Goal: Task Accomplishment & Management: Manage account settings

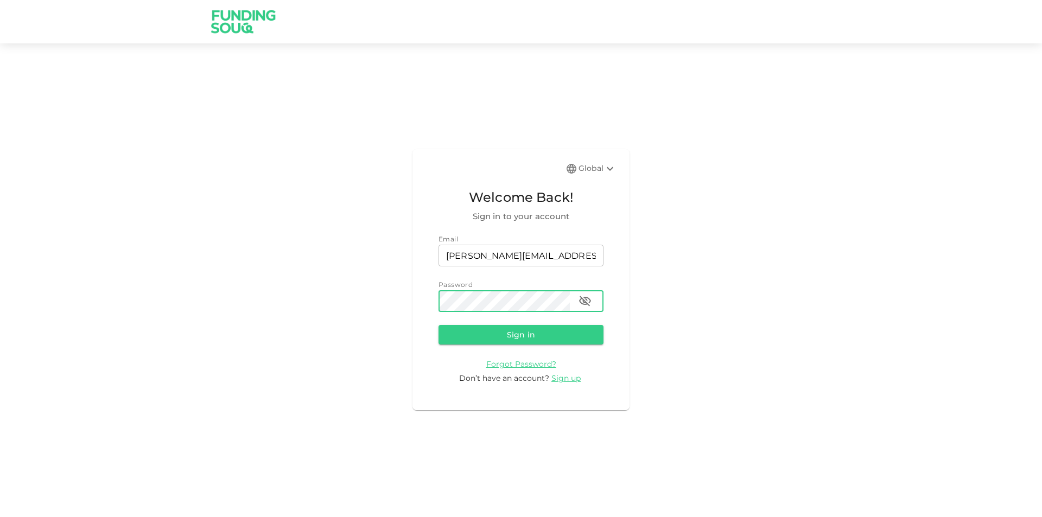
click at [439, 325] on button "Sign in" at bounding box center [521, 335] width 165 height 20
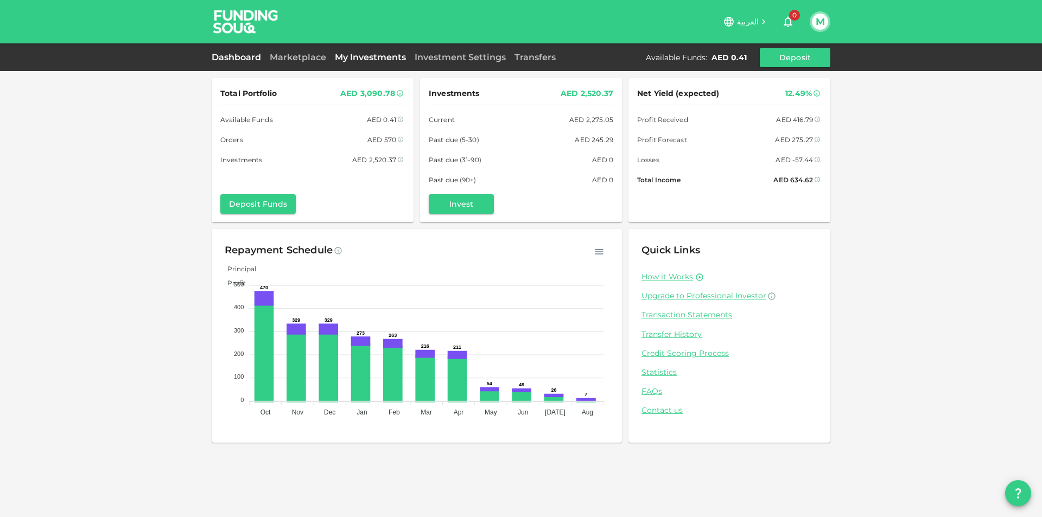
click at [343, 55] on link "My Investments" at bounding box center [371, 57] width 80 height 10
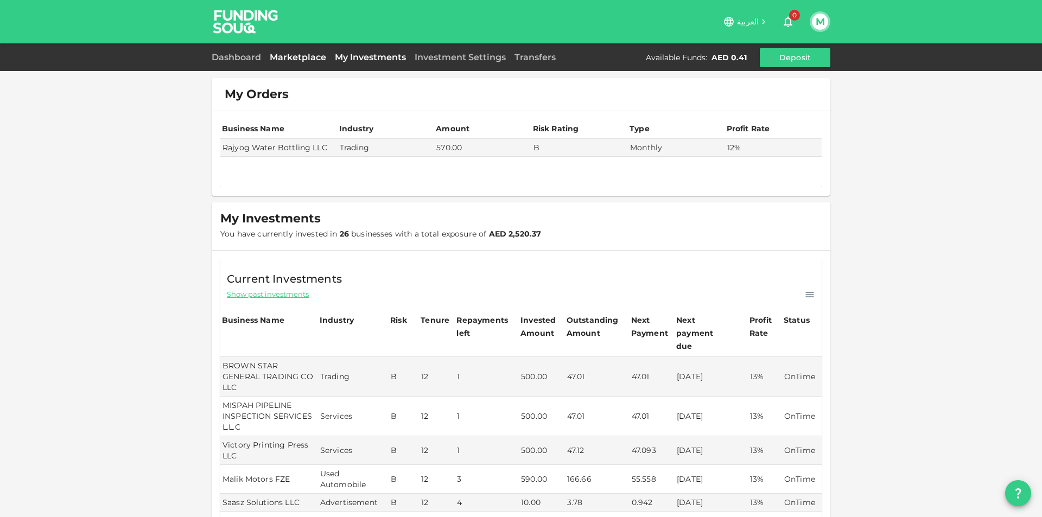
click at [310, 56] on link "Marketplace" at bounding box center [298, 57] width 65 height 10
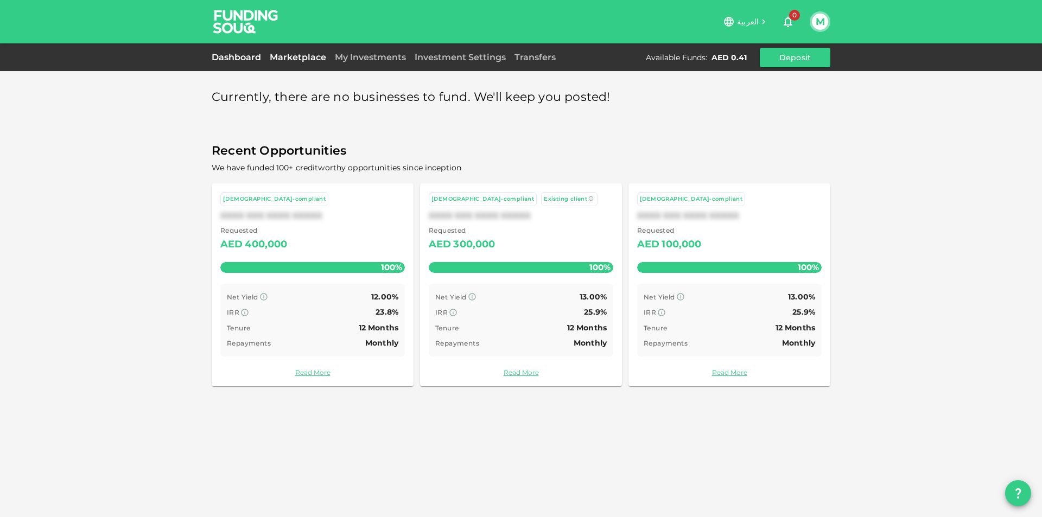
click at [241, 62] on link "Dashboard" at bounding box center [239, 57] width 54 height 10
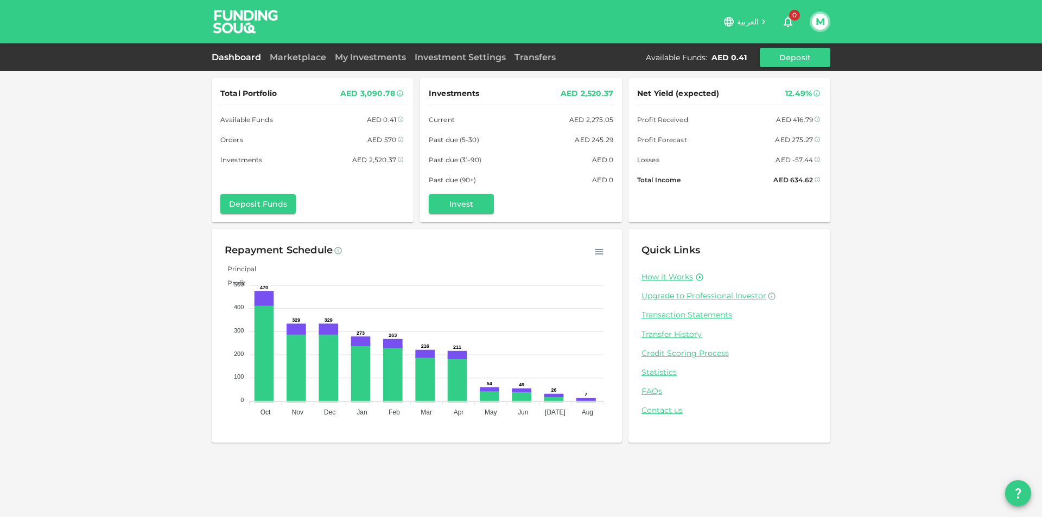
click at [830, 25] on div "M" at bounding box center [820, 21] width 21 height 21
click at [825, 25] on button "M" at bounding box center [820, 22] width 16 height 16
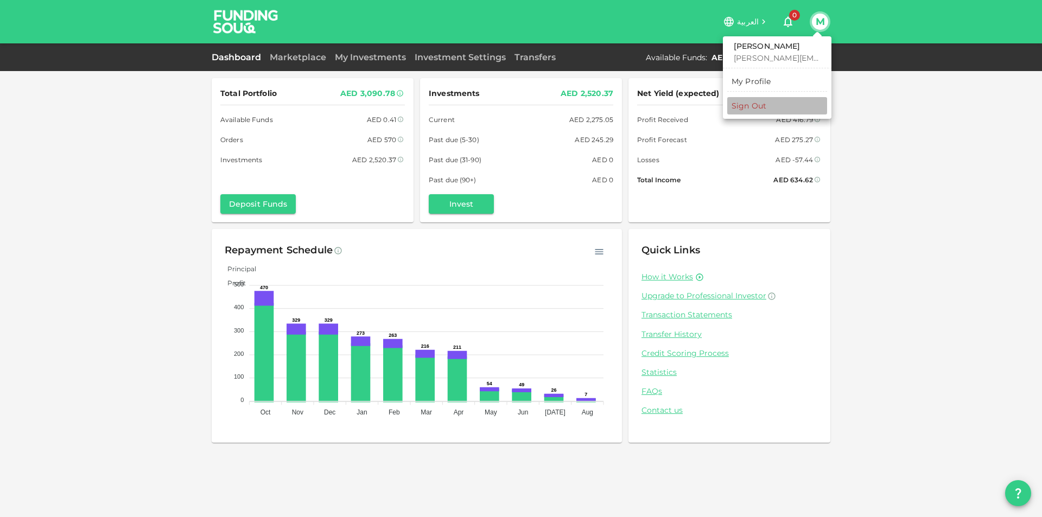
click at [785, 100] on li "Sign Out" at bounding box center [778, 105] width 100 height 17
